Goal: Task Accomplishment & Management: Use online tool/utility

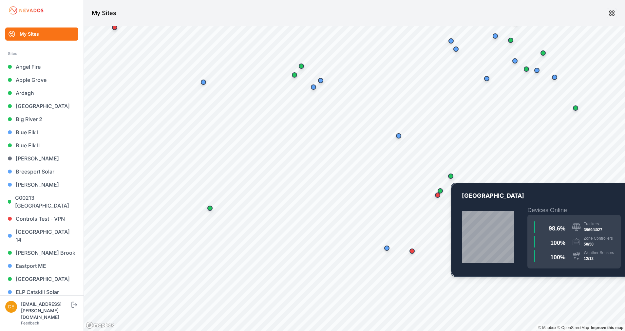
click at [277, 172] on div "Map marker" at bounding box center [450, 176] width 13 height 13
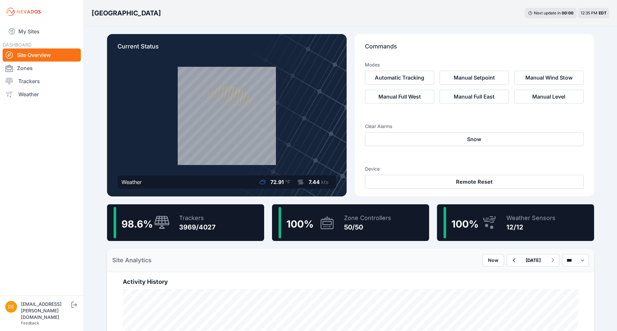
click at [158, 216] on icon at bounding box center [162, 222] width 15 height 13
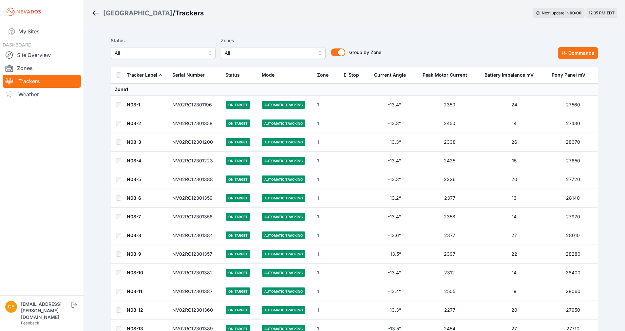
click at [139, 50] on span "All" at bounding box center [159, 53] width 88 height 8
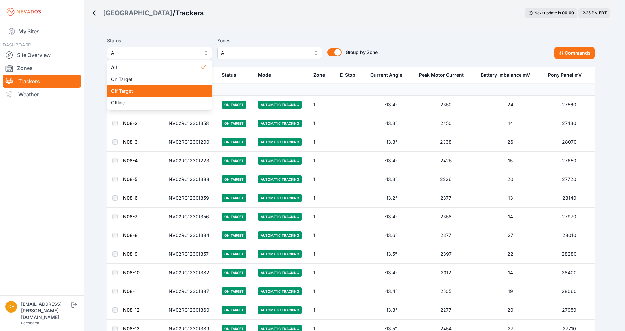
click at [155, 96] on div "Off Target" at bounding box center [159, 91] width 105 height 12
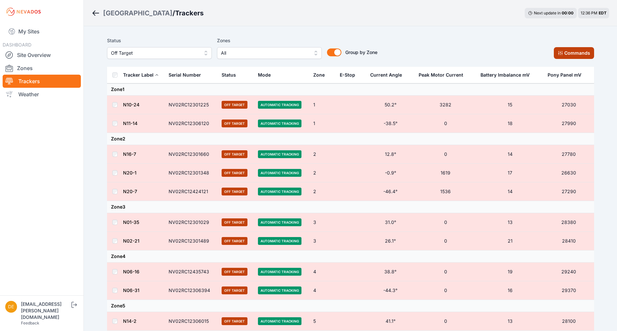
click at [277, 53] on button "Commands" at bounding box center [574, 53] width 40 height 12
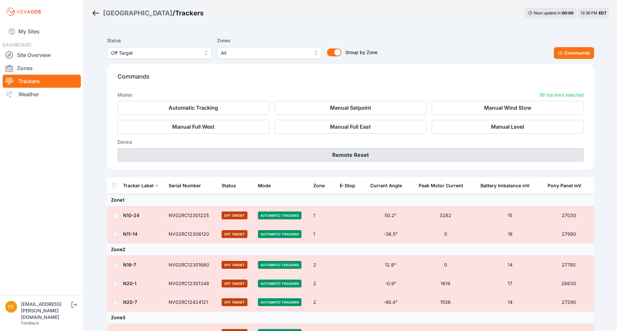
click at [277, 156] on button "Remote Reset" at bounding box center [351, 155] width 466 height 14
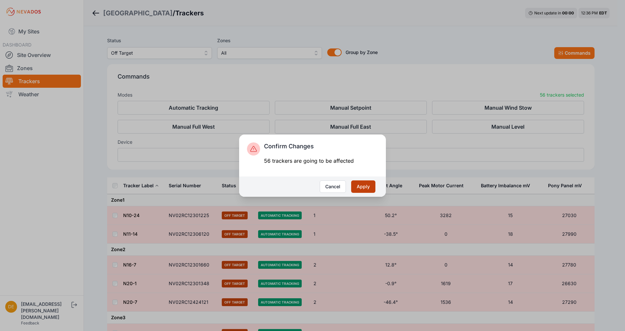
click at [277, 191] on button "Apply" at bounding box center [363, 186] width 24 height 12
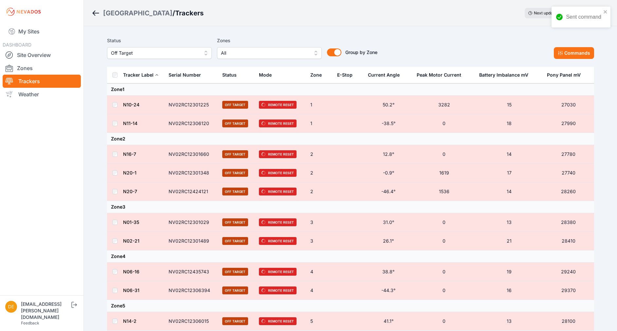
click at [609, 13] on div "Sent command" at bounding box center [581, 17] width 59 height 21
